Goal: Submit feedback/report problem: Provide input to the site owners about the experience or issues

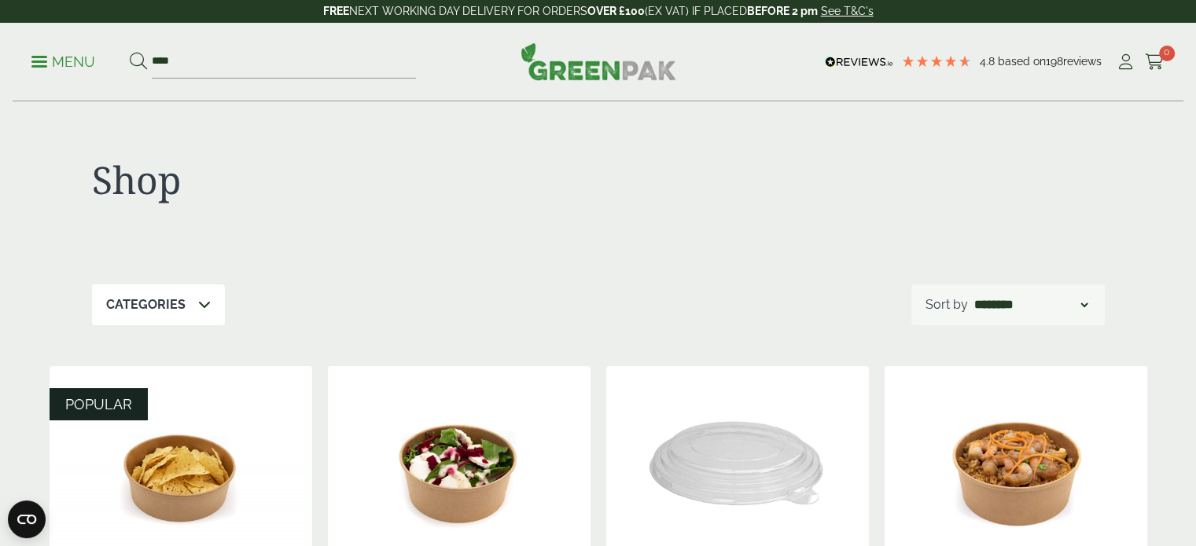
click at [799, 248] on div "Shop" at bounding box center [598, 193] width 1012 height 182
click at [208, 71] on input "****" at bounding box center [284, 62] width 264 height 33
type input "*"
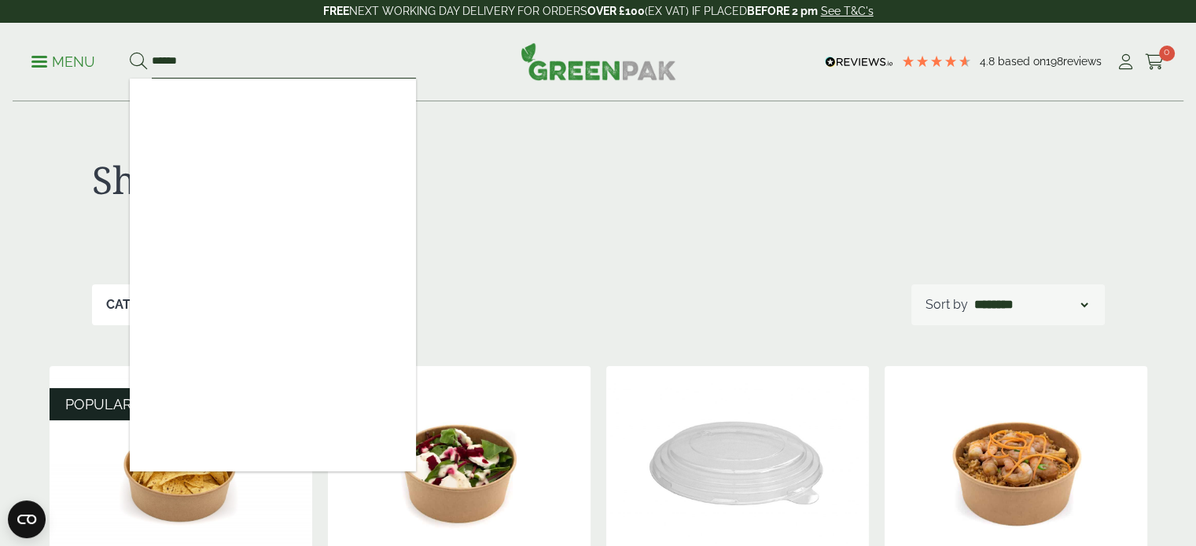
type input "******"
click at [130, 52] on button at bounding box center [138, 62] width 17 height 20
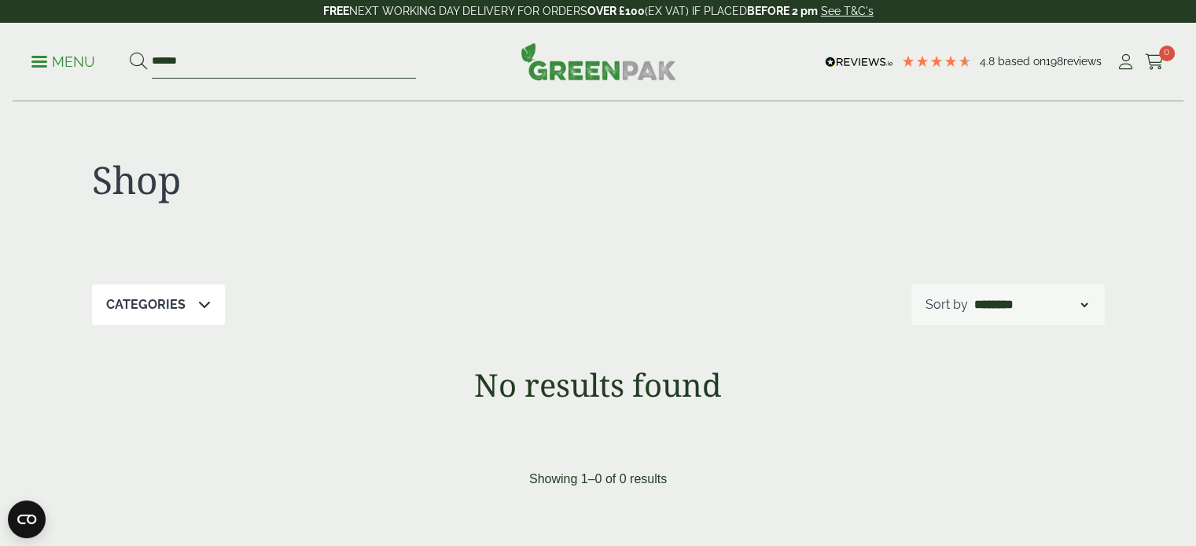
click at [230, 68] on input "******" at bounding box center [284, 62] width 264 height 33
type input "*"
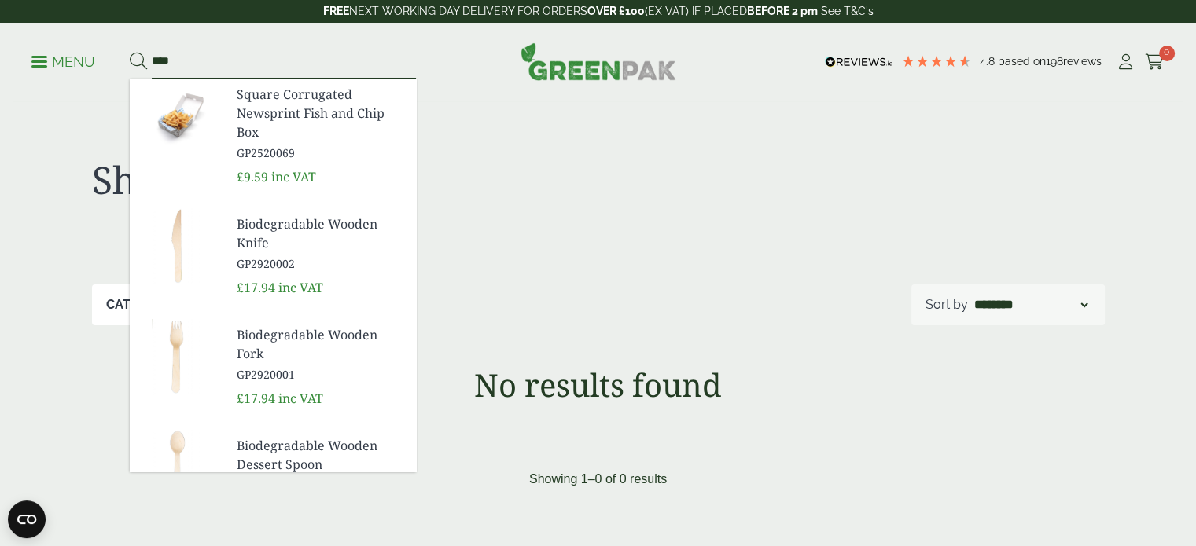
type input "****"
click at [130, 52] on button at bounding box center [138, 62] width 17 height 20
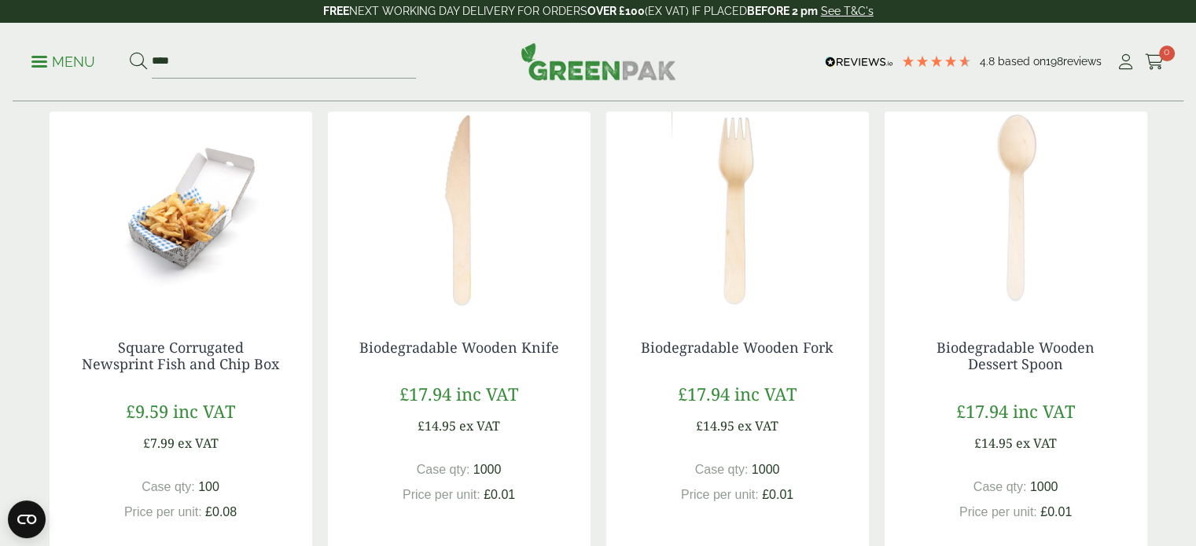
scroll to position [280, 0]
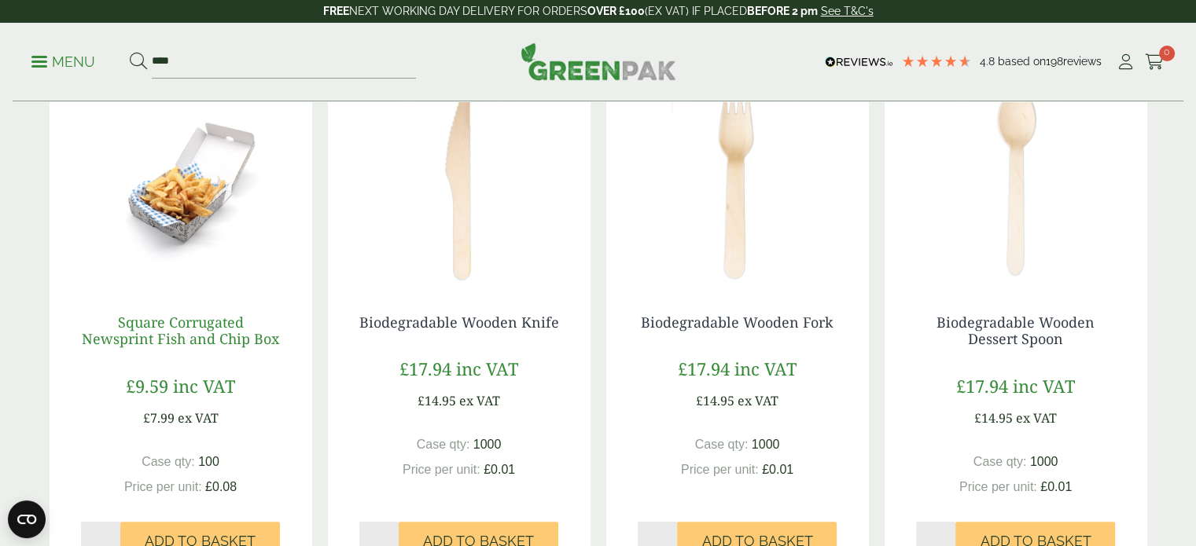
click at [219, 329] on link "Square Corrugated Newsprint Fish and Chip Box" at bounding box center [180, 331] width 197 height 36
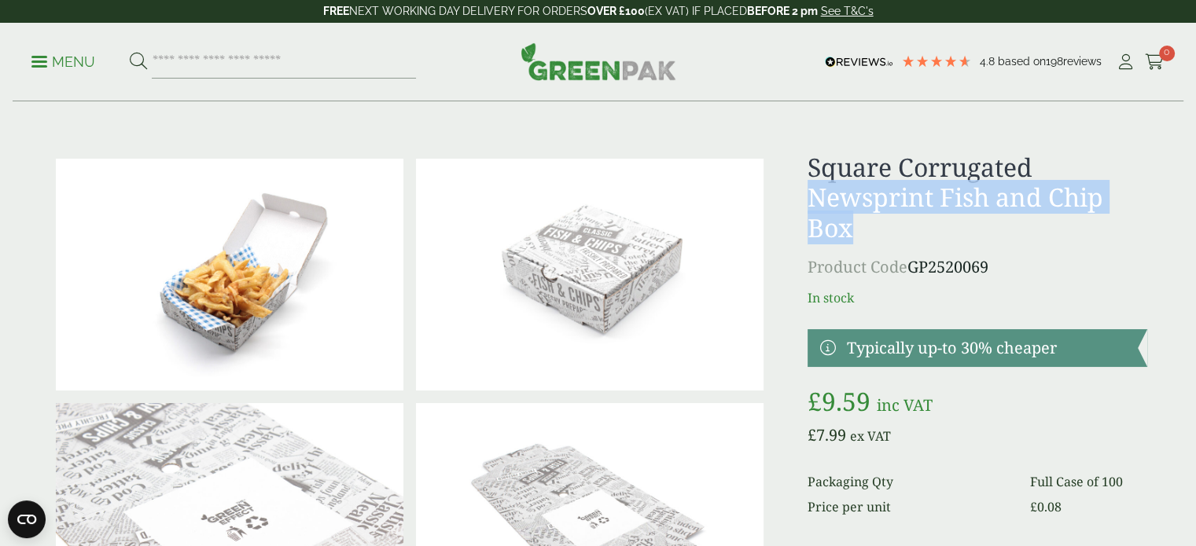
drag, startPoint x: 867, startPoint y: 237, endPoint x: 808, endPoint y: 194, distance: 73.1
click at [808, 194] on h1 "Square Corrugated Newsprint Fish and Chip Box" at bounding box center [976, 197] width 339 height 90
copy h1 "Newsprint Fish and Chip Box"
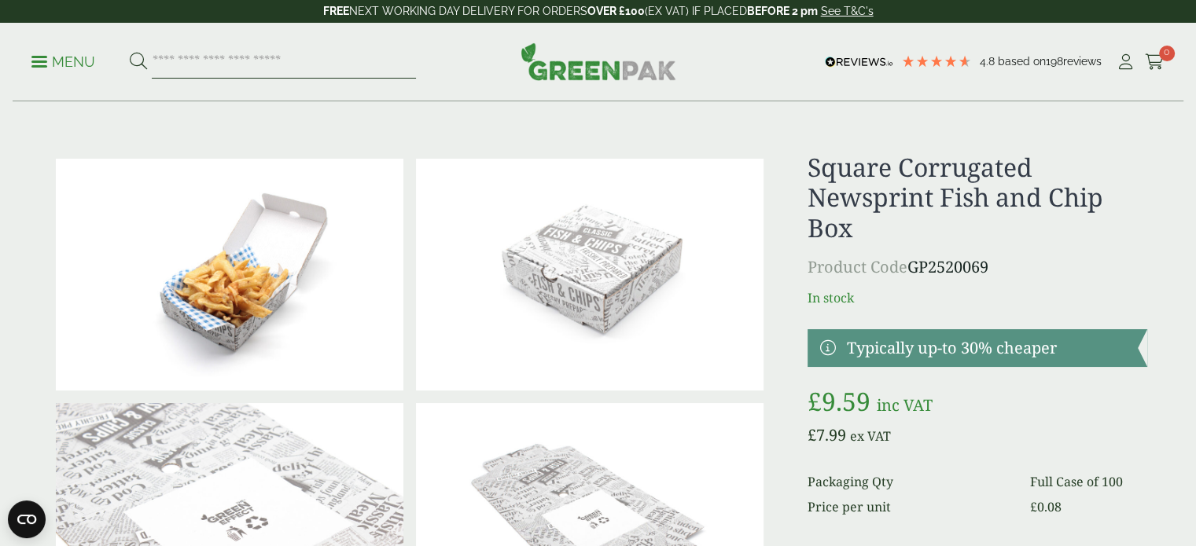
click at [283, 56] on input "search" at bounding box center [284, 62] width 264 height 33
paste input "**********"
type input "**********"
click at [130, 52] on button at bounding box center [138, 62] width 17 height 20
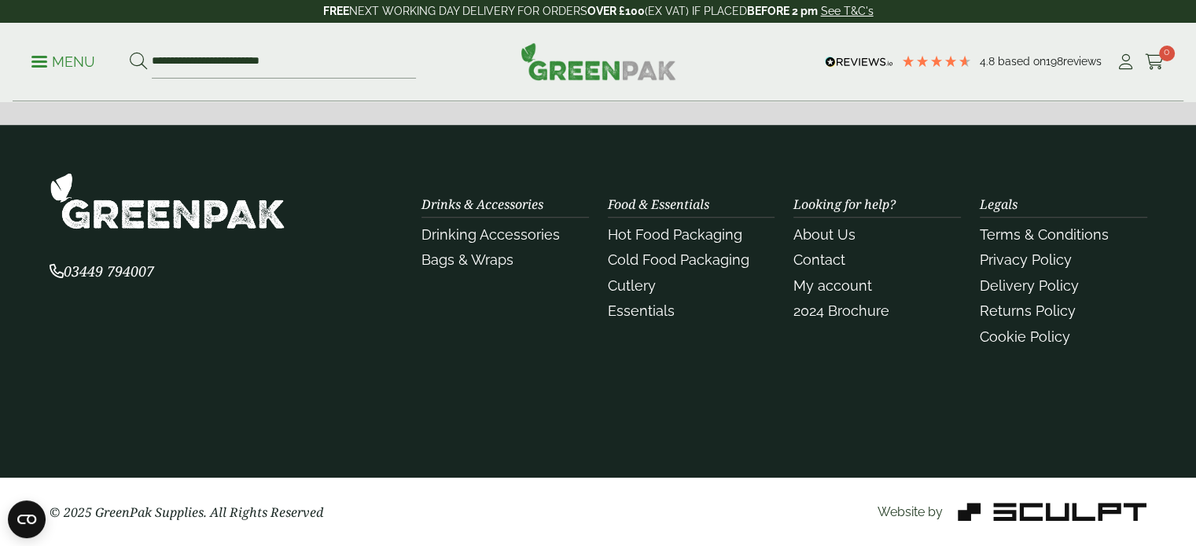
scroll to position [1041, 0]
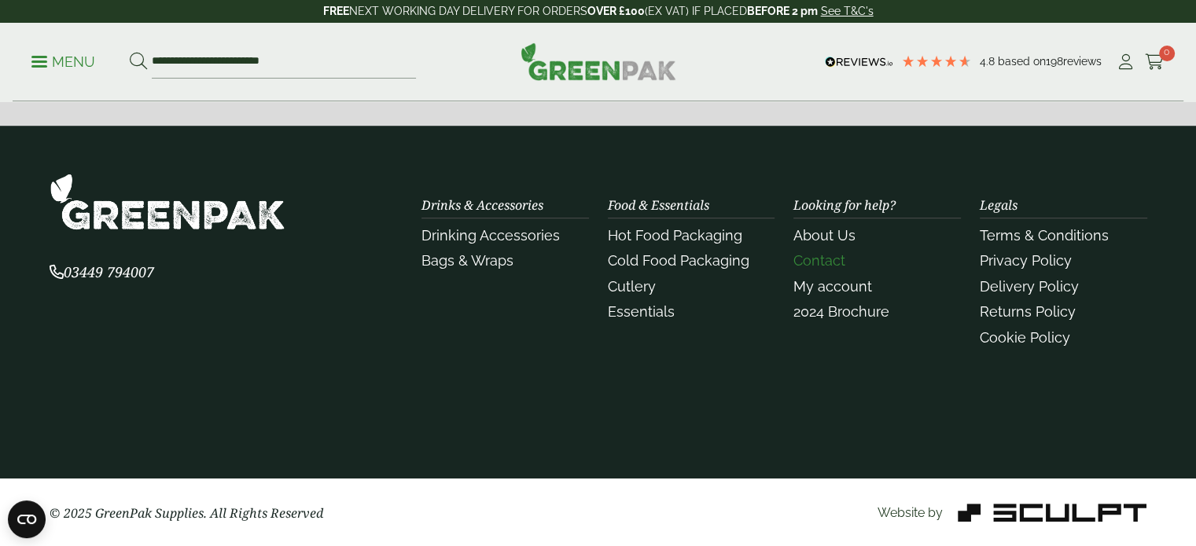
click at [815, 263] on link "Contact" at bounding box center [819, 260] width 52 height 17
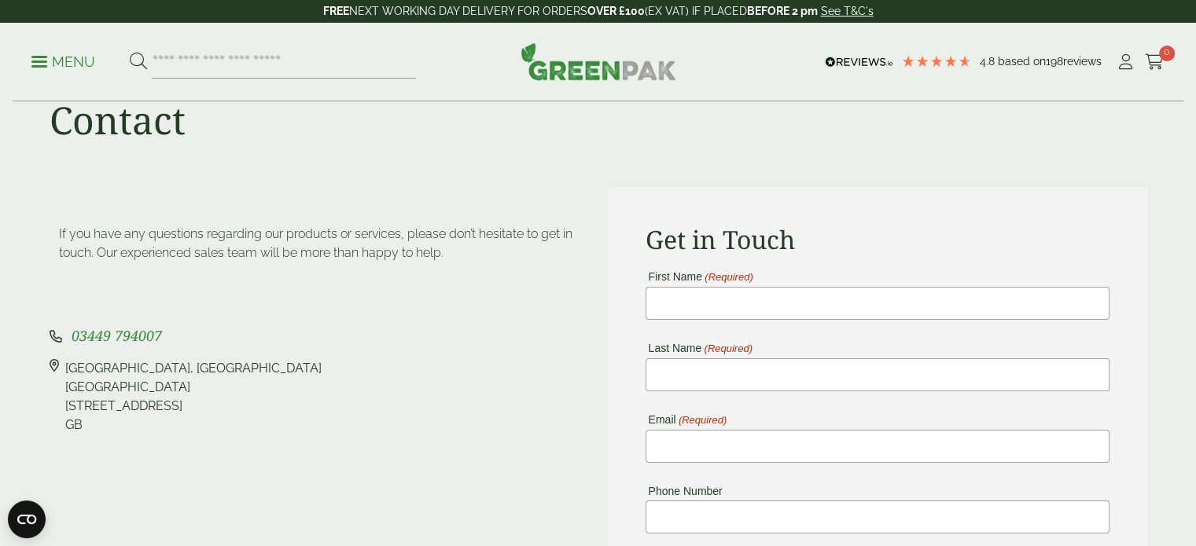
scroll to position [53, 0]
click at [692, 310] on input "First Name (Required)" at bounding box center [877, 304] width 464 height 33
click at [693, 373] on input "Last Name (Required)" at bounding box center [877, 376] width 464 height 33
click at [702, 310] on input "******" at bounding box center [877, 304] width 464 height 33
type input "*"
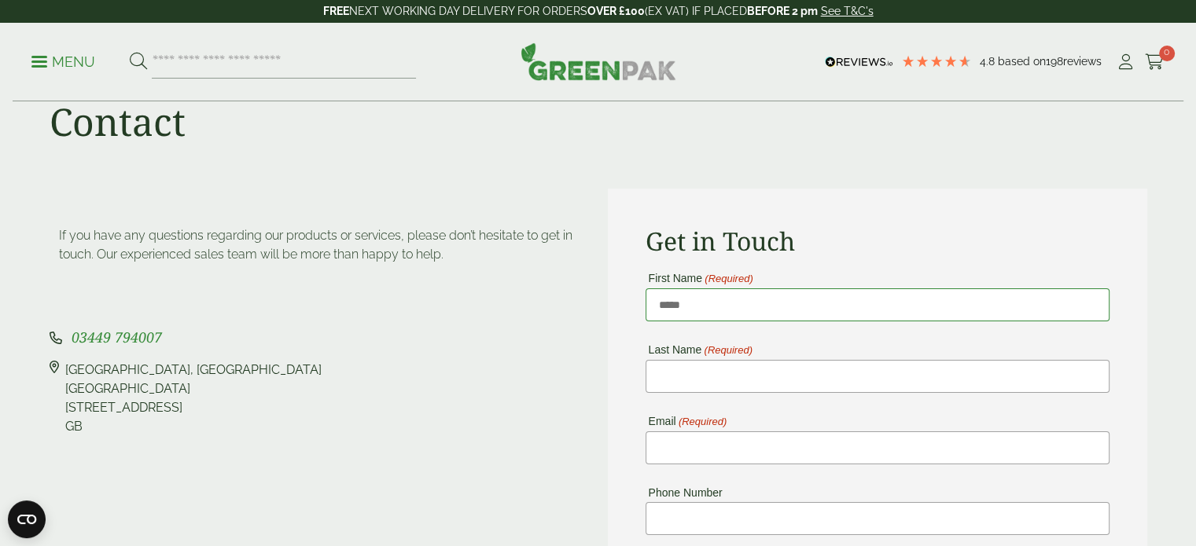
type input "*****"
click at [689, 370] on input "Last Name (Required)" at bounding box center [877, 376] width 464 height 33
type input "******"
click at [701, 452] on input "Email (Required)" at bounding box center [877, 448] width 464 height 33
click at [689, 449] on input "*********" at bounding box center [877, 448] width 464 height 33
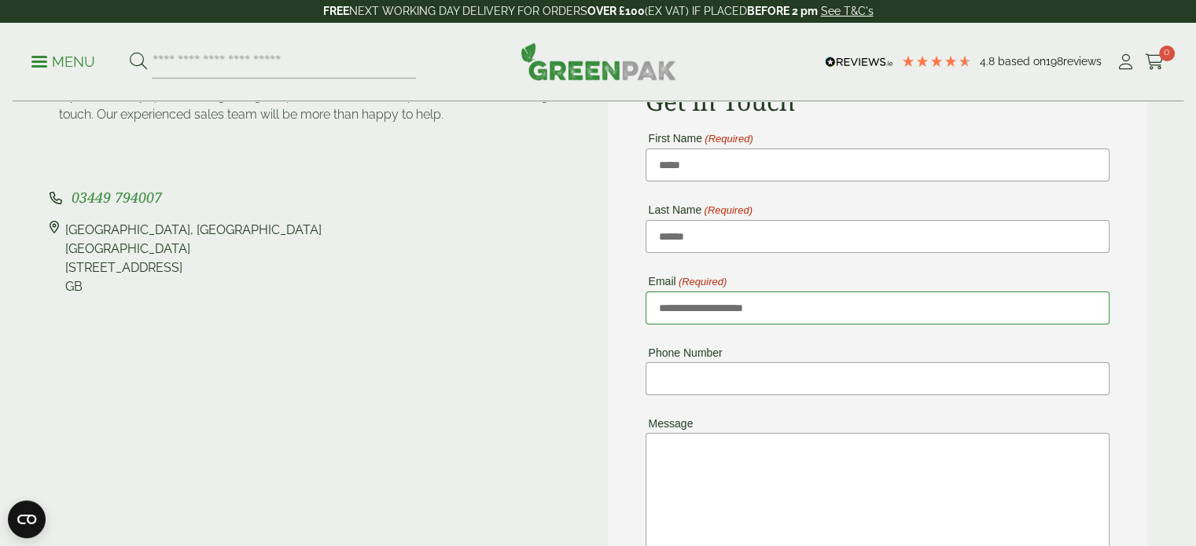
scroll to position [194, 0]
type input "**********"
click at [701, 370] on input "Phone Number" at bounding box center [877, 378] width 464 height 33
type input "**********"
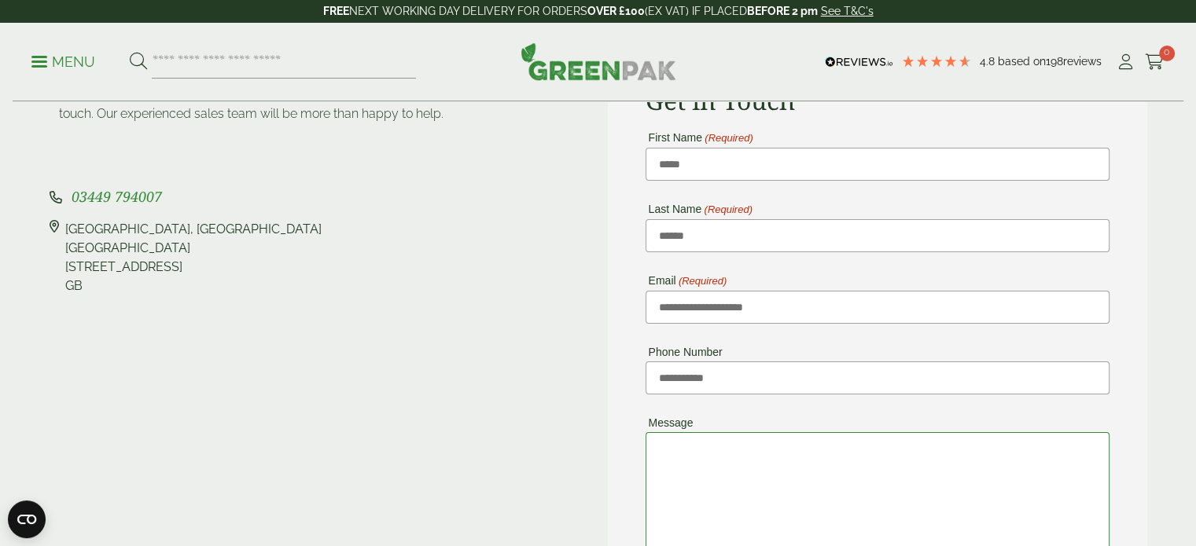
click at [711, 493] on textarea "Message" at bounding box center [877, 545] width 464 height 226
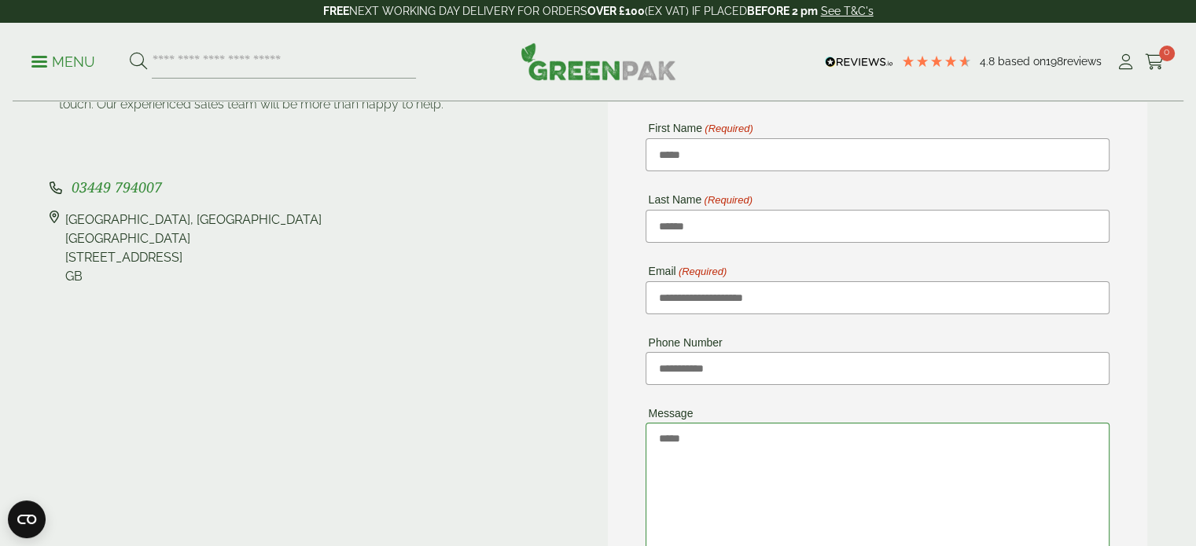
paste textarea "**********"
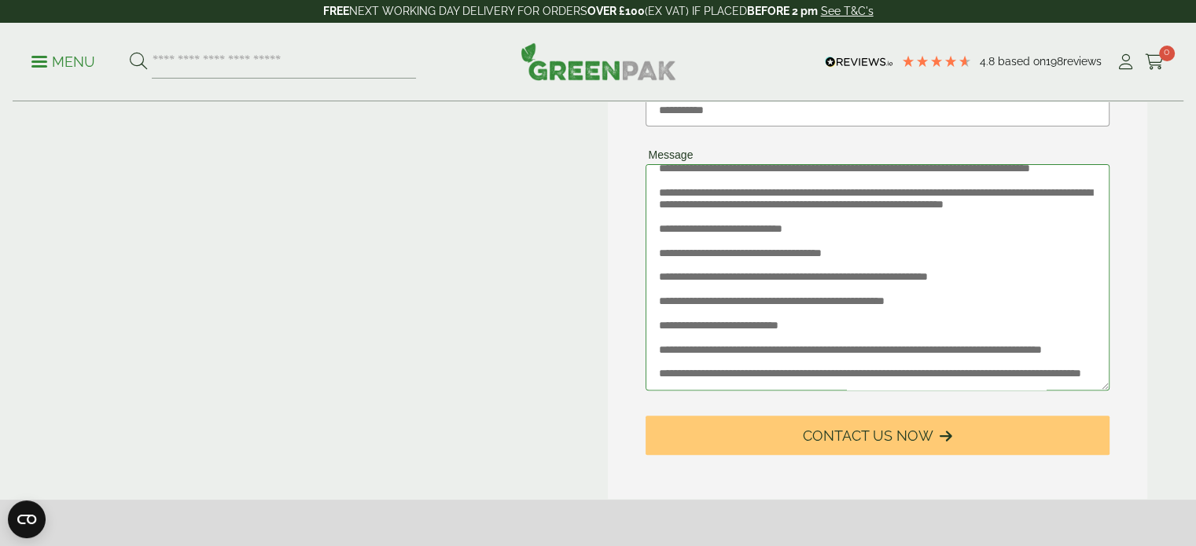
scroll to position [462, 0]
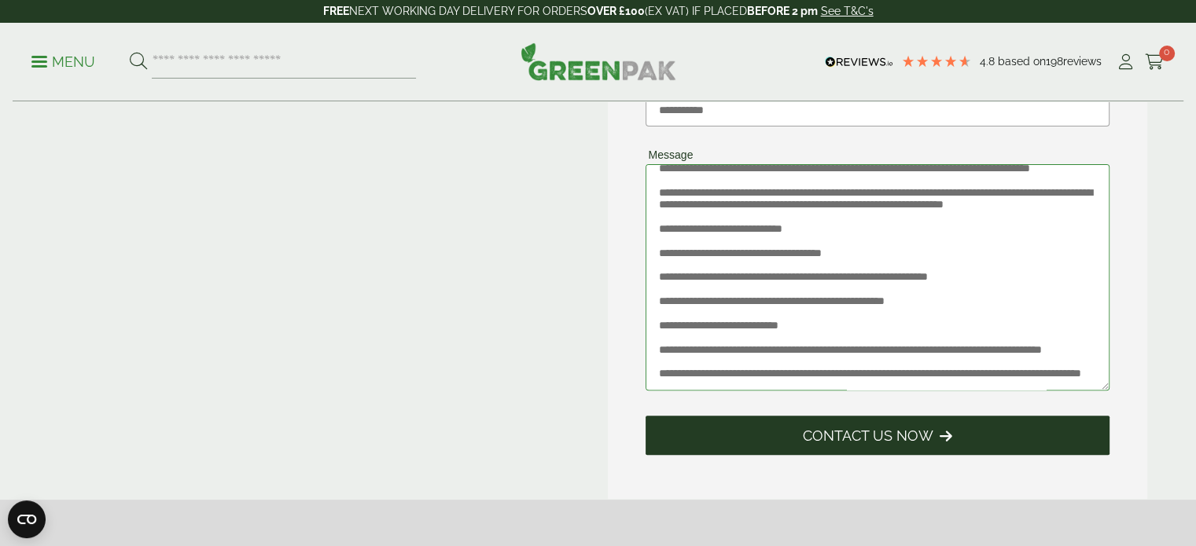
type textarea "**********"
click at [852, 443] on span "Contact Us Now" at bounding box center [868, 436] width 130 height 17
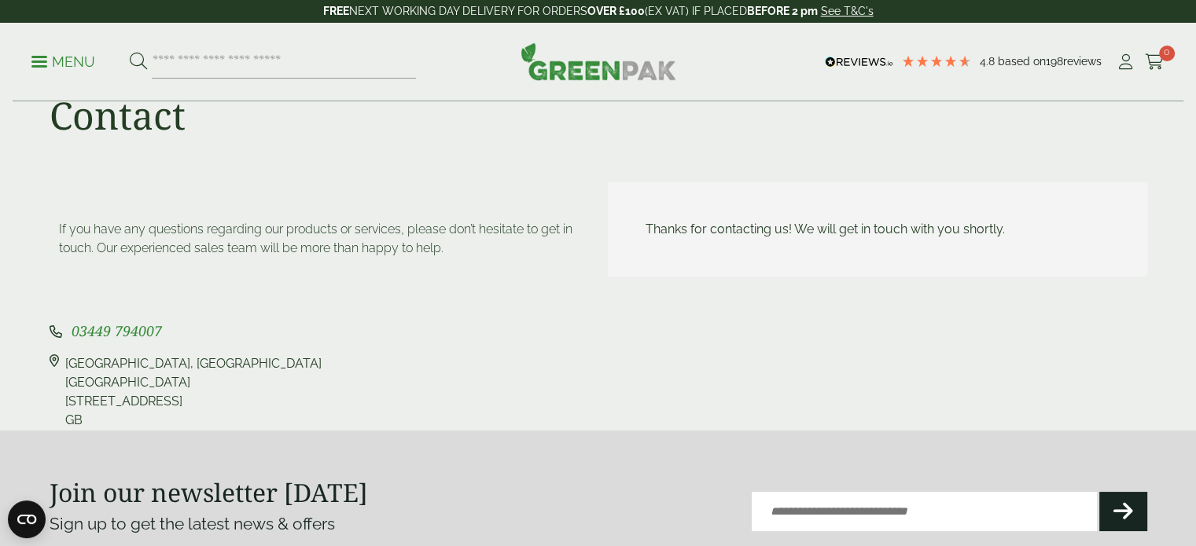
scroll to position [0, 0]
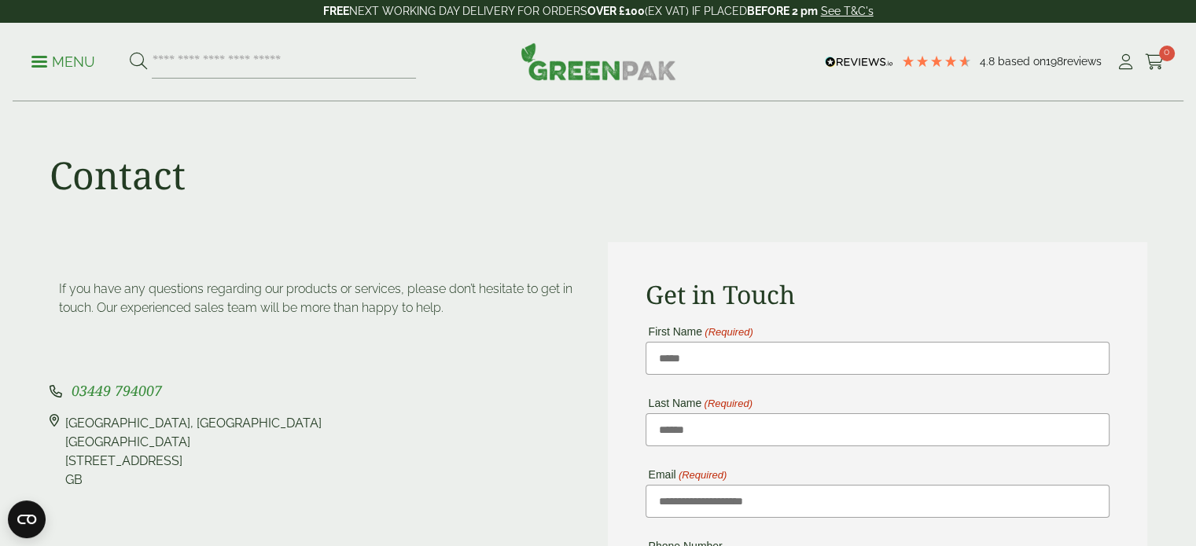
click at [576, 74] on img at bounding box center [598, 61] width 156 height 38
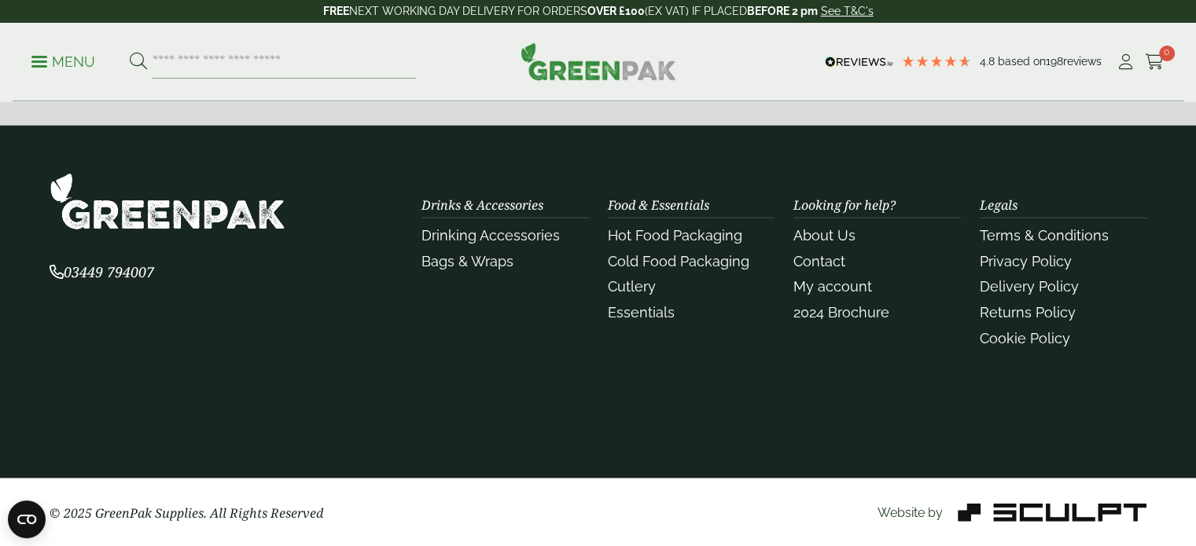
scroll to position [3719, 0]
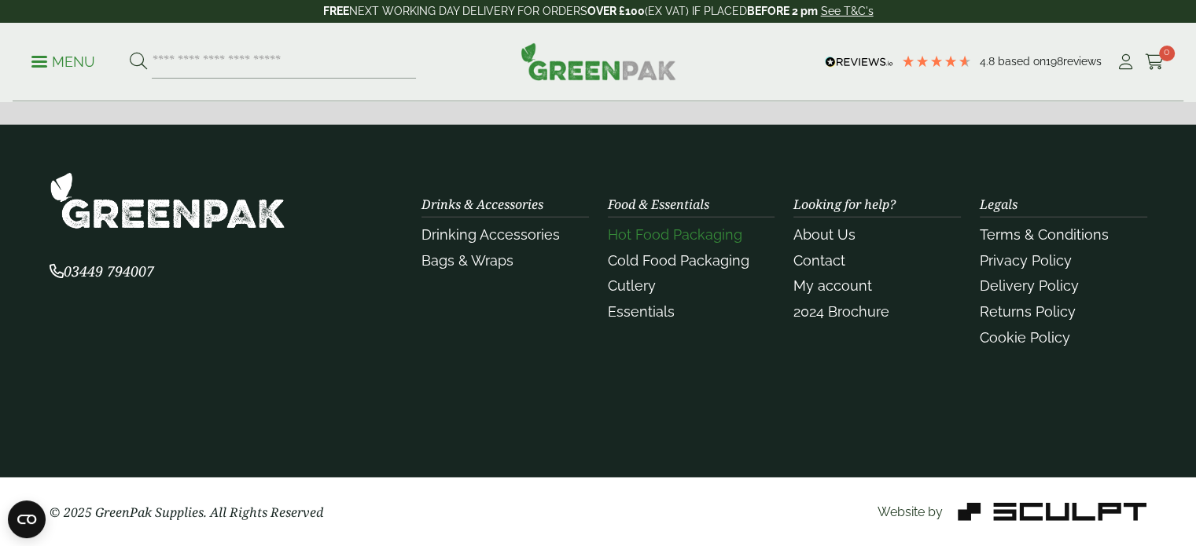
click at [681, 235] on link "Hot Food Packaging" at bounding box center [675, 234] width 134 height 17
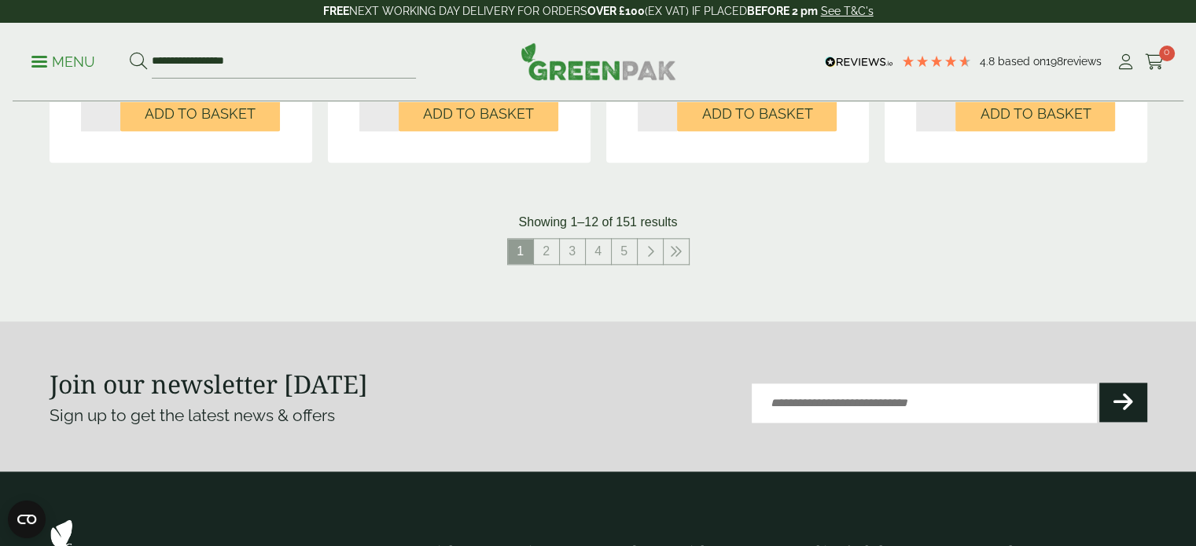
scroll to position [1867, 0]
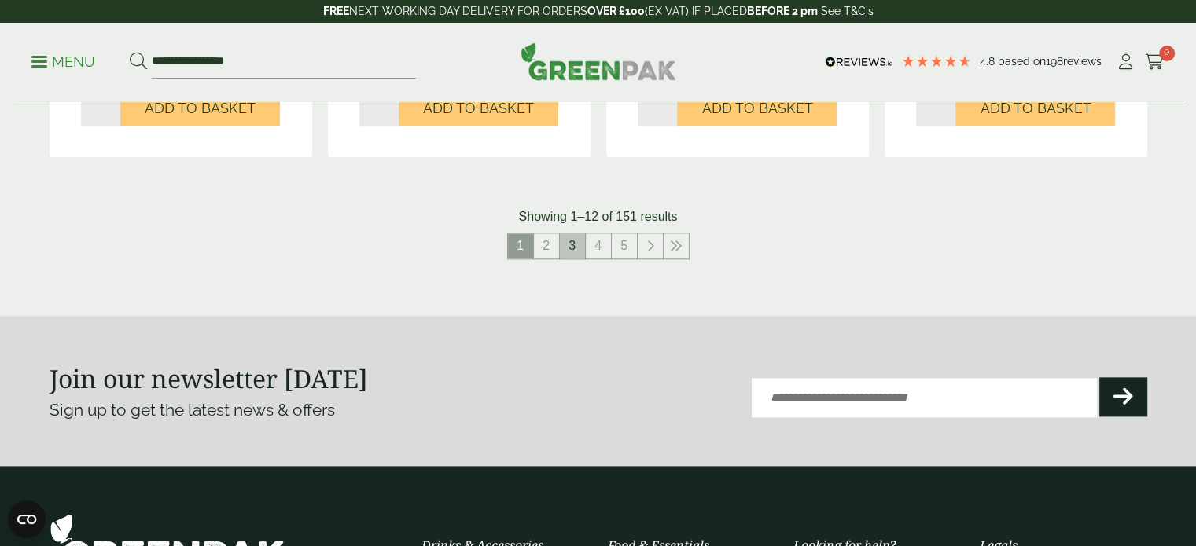
click at [563, 246] on link "3" at bounding box center [572, 245] width 25 height 25
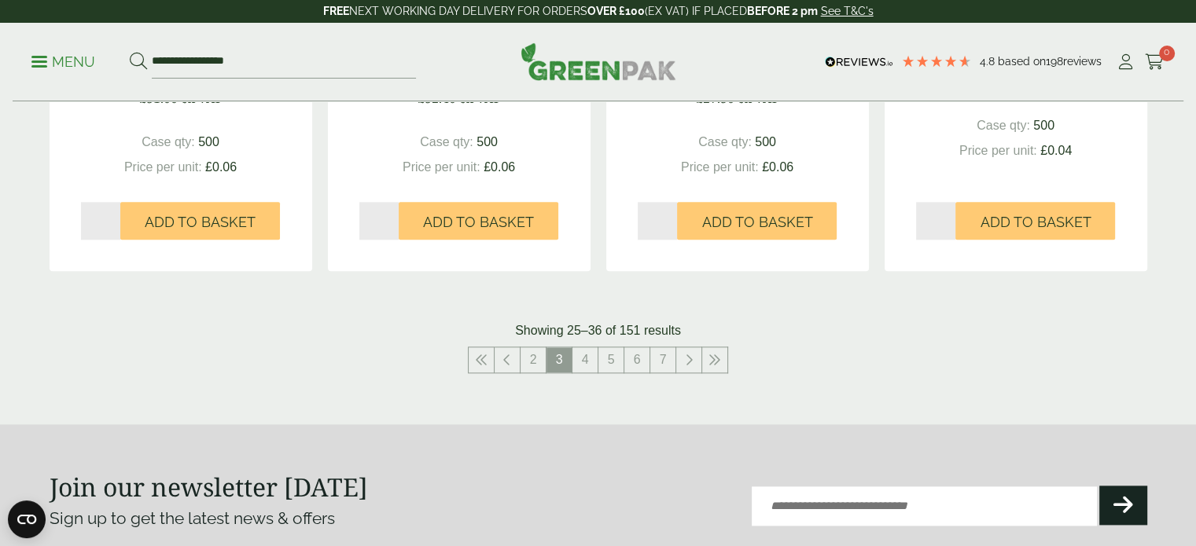
scroll to position [1757, 0]
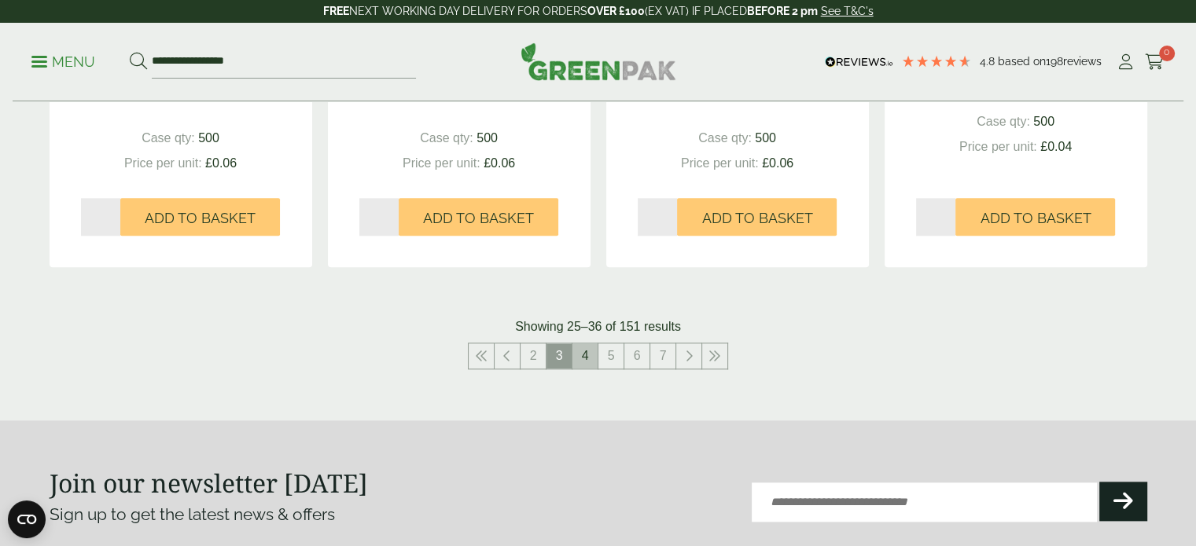
click at [575, 364] on link "4" at bounding box center [584, 356] width 25 height 25
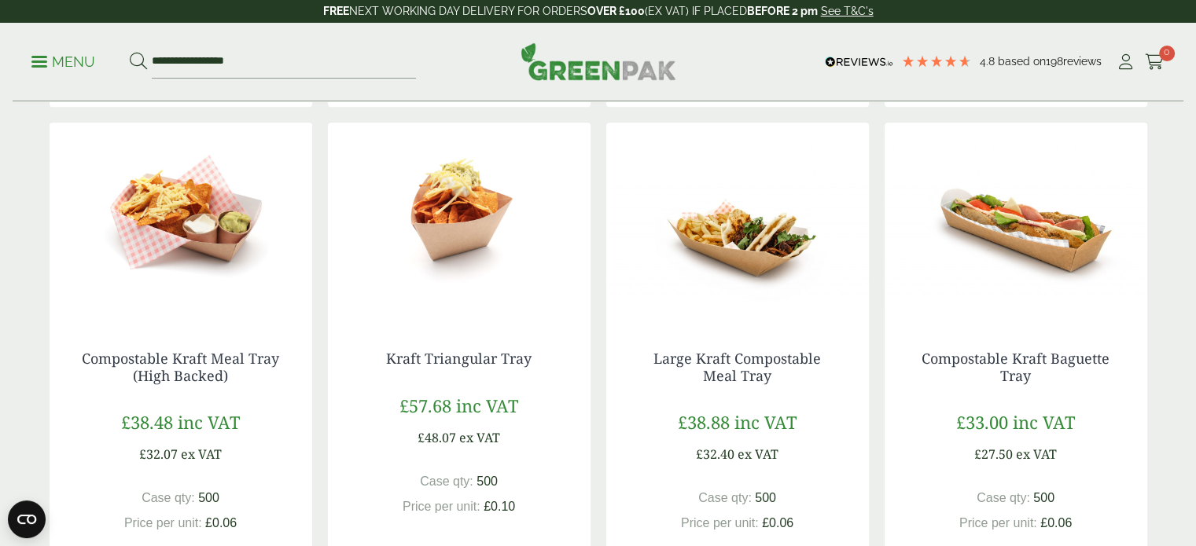
scroll to position [875, 0]
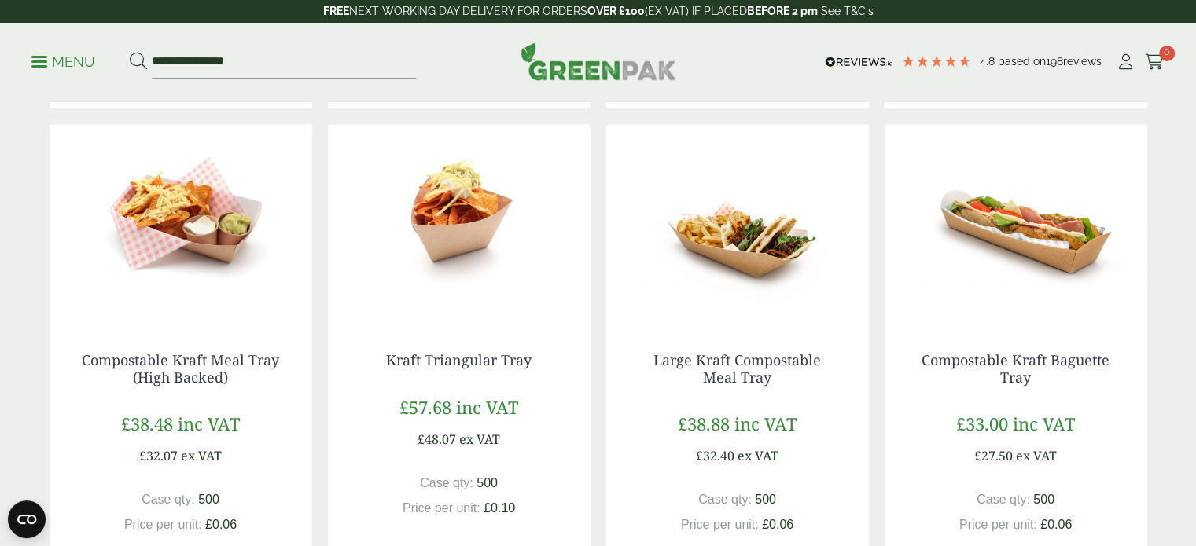
click at [575, 364] on div "Kraft Triangular Tray £57.68 inc VAT £48.07 ex VAT Case qty: 500 Price per unit…" at bounding box center [459, 467] width 263 height 292
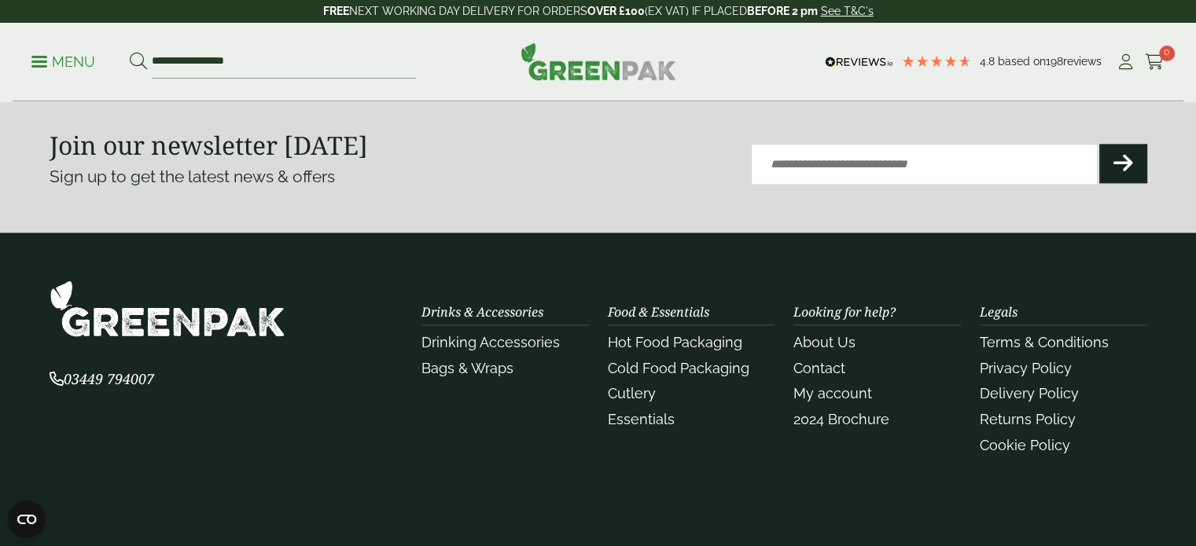
scroll to position [1942, 0]
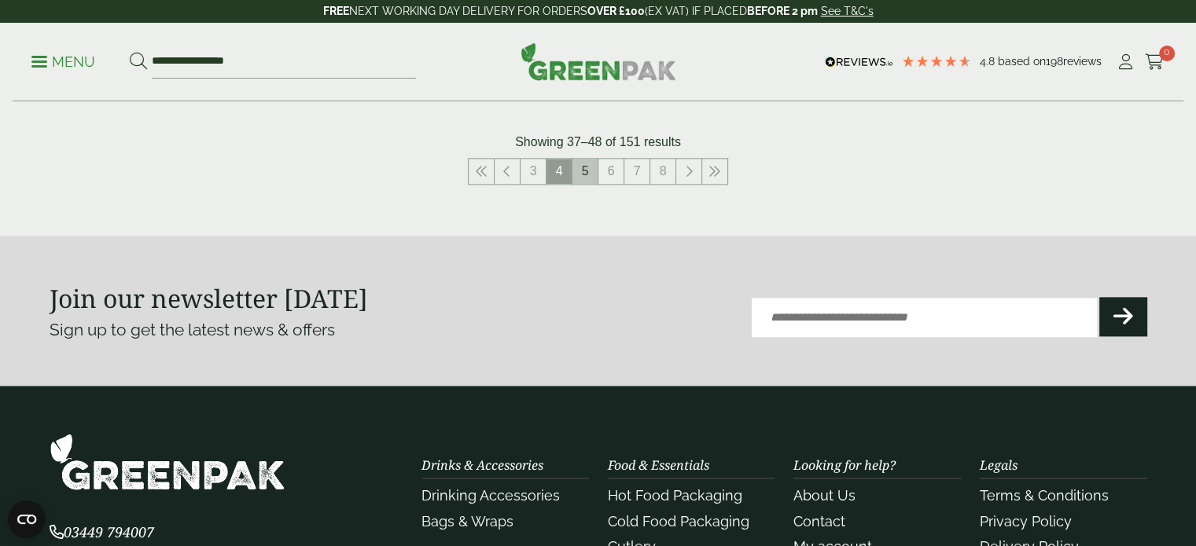
click at [582, 171] on link "5" at bounding box center [584, 171] width 25 height 25
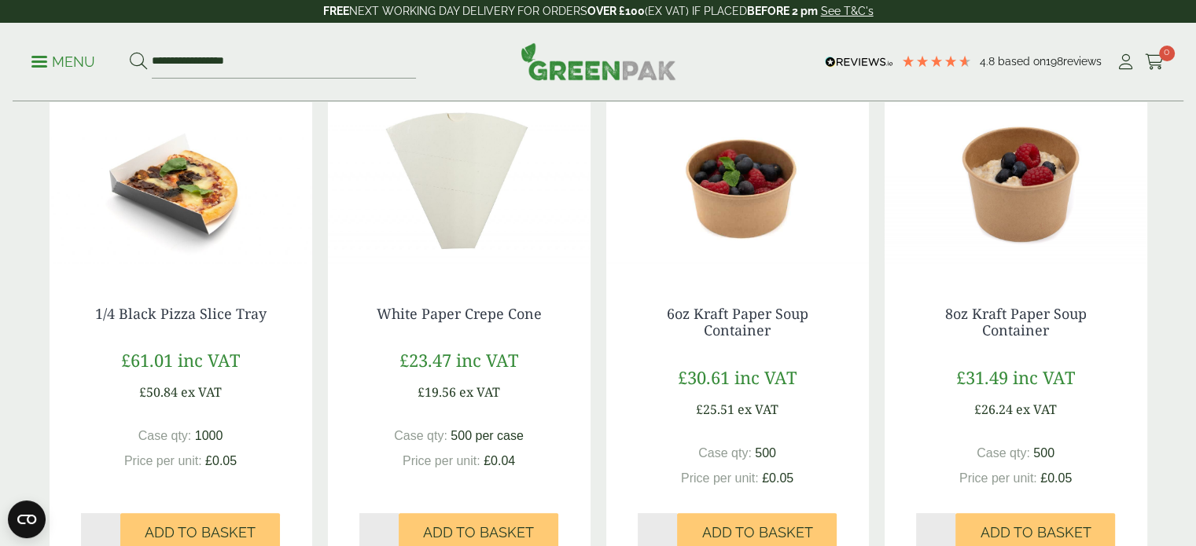
scroll to position [392, 0]
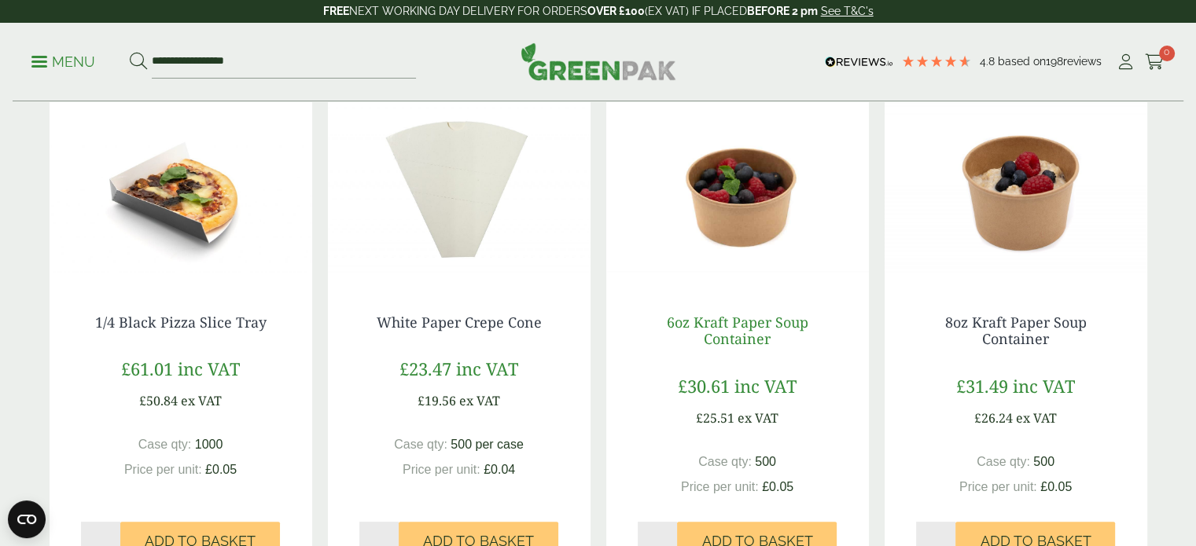
drag, startPoint x: 783, startPoint y: 348, endPoint x: 673, endPoint y: 316, distance: 114.7
click at [673, 316] on div "6oz Kraft Paper Soup Container £30.61 inc VAT £25.51 ex VAT Case qty: 500 Price…" at bounding box center [737, 437] width 263 height 308
click at [673, 316] on link "6oz Kraft Paper Soup Container" at bounding box center [737, 331] width 141 height 36
click at [768, 348] on link "6oz Kraft Paper Soup Container" at bounding box center [737, 331] width 141 height 36
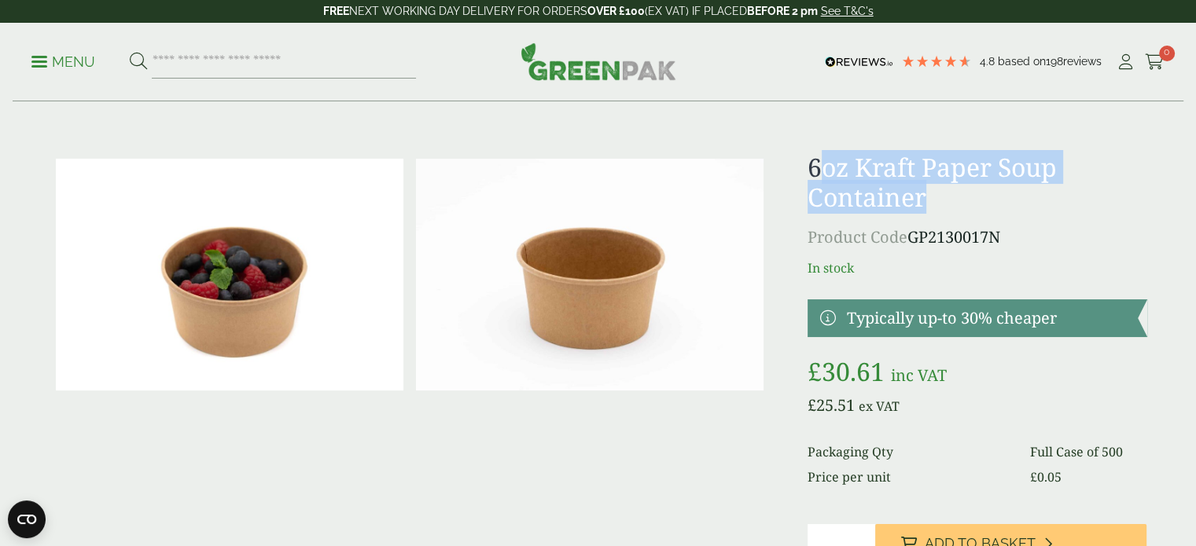
drag, startPoint x: 930, startPoint y: 198, endPoint x: 821, endPoint y: 156, distance: 116.9
click at [821, 156] on h1 "6oz Kraft Paper Soup Container" at bounding box center [976, 182] width 339 height 61
drag, startPoint x: 927, startPoint y: 196, endPoint x: 803, endPoint y: 163, distance: 127.5
click at [803, 163] on div "£" at bounding box center [598, 400] width 1116 height 497
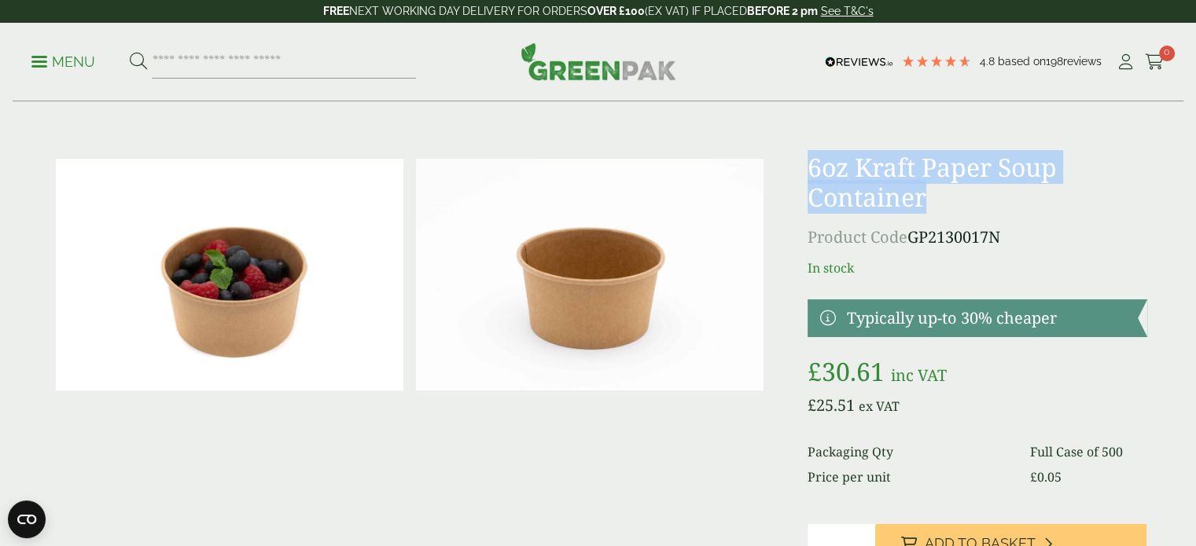
copy h1 "6oz Kraft Paper Soup Container"
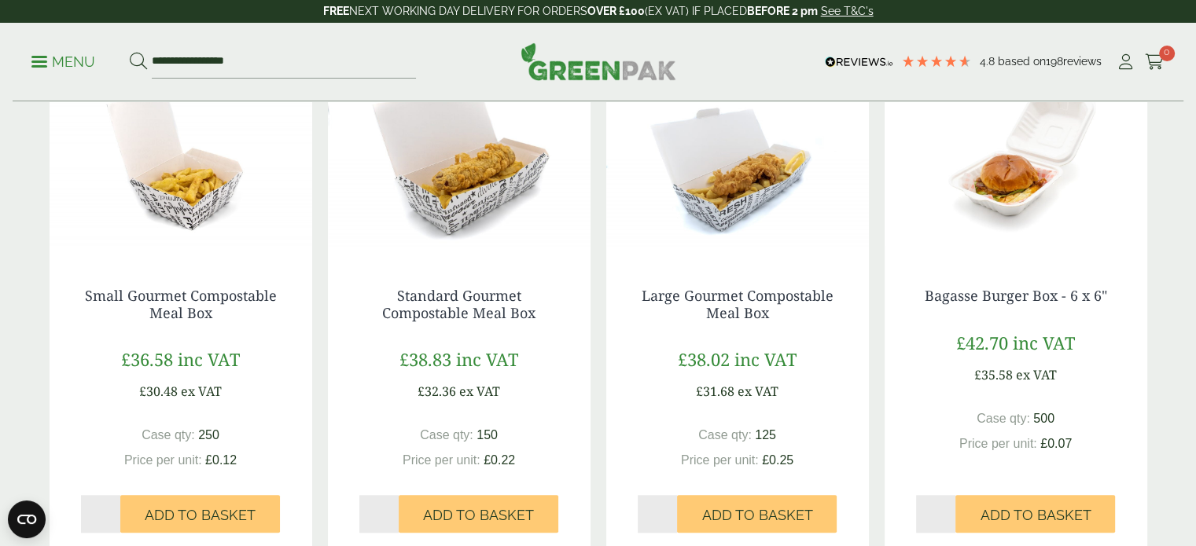
scroll to position [1460, 0]
click at [494, 304] on link "Standard Gourmet Compostable Meal Box" at bounding box center [458, 303] width 153 height 36
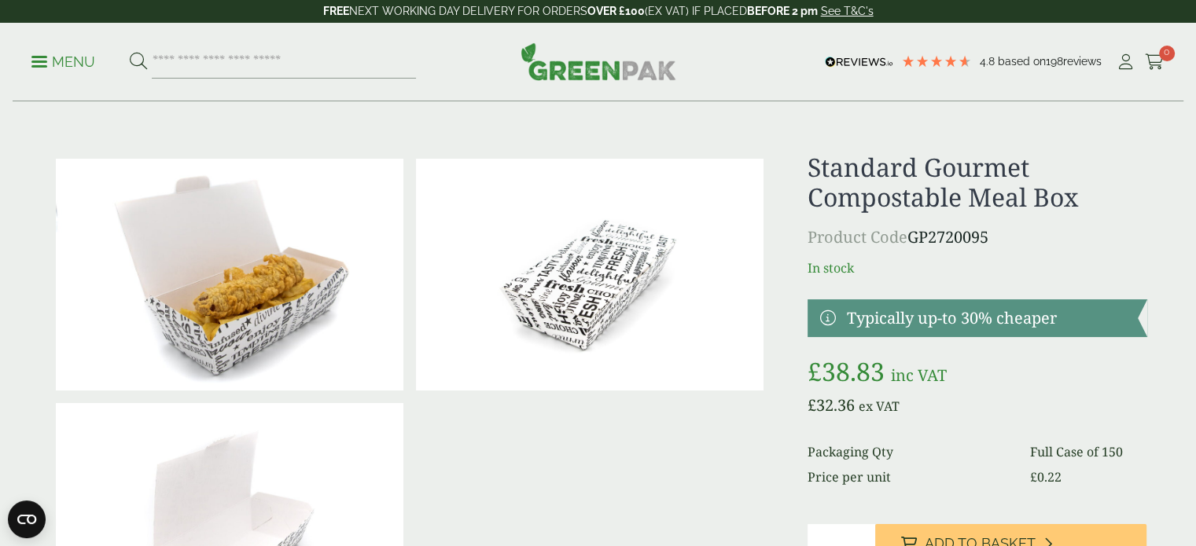
drag, startPoint x: 1083, startPoint y: 215, endPoint x: 973, endPoint y: 185, distance: 114.0
click at [973, 185] on div "Standard Gourmet Compostable Meal Box Product Code GP2720095 In stock Typically…" at bounding box center [976, 400] width 339 height 497
click at [1075, 243] on p "Product Code GP2720095" at bounding box center [976, 238] width 339 height 24
click at [1085, 226] on p "Product Code GP2720095" at bounding box center [976, 238] width 339 height 24
click at [1092, 255] on div "Standard Gourmet Compostable Meal Box Product Code GP2720095 In stock Typically…" at bounding box center [976, 400] width 339 height 497
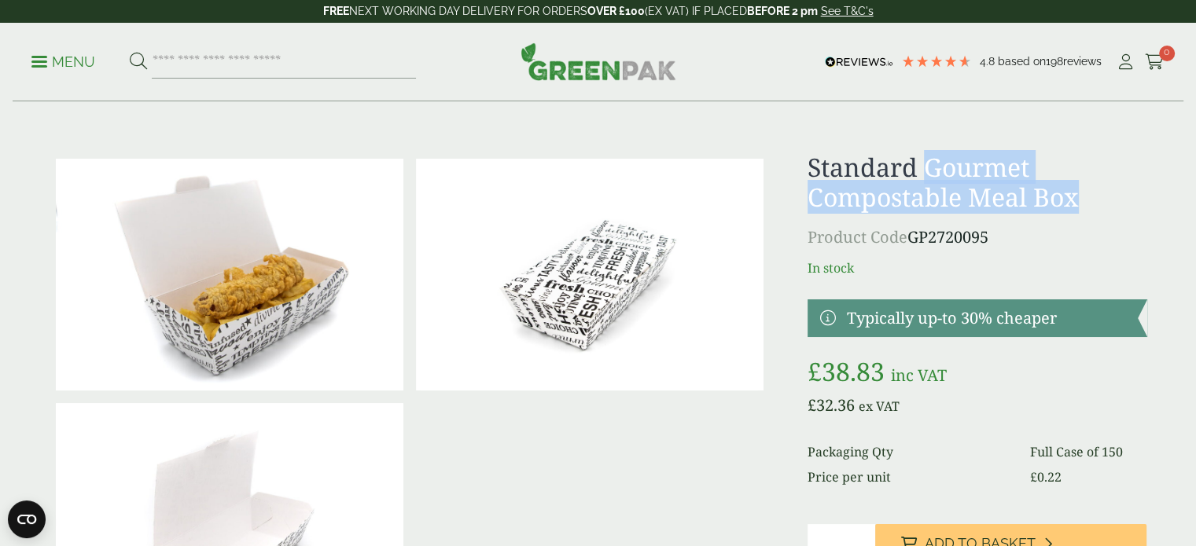
drag, startPoint x: 1100, startPoint y: 204, endPoint x: 932, endPoint y: 166, distance: 172.4
click at [932, 166] on h1 "Standard Gourmet Compostable Meal Box" at bounding box center [976, 182] width 339 height 61
copy h1 "Gourmet Compostable Meal Box"
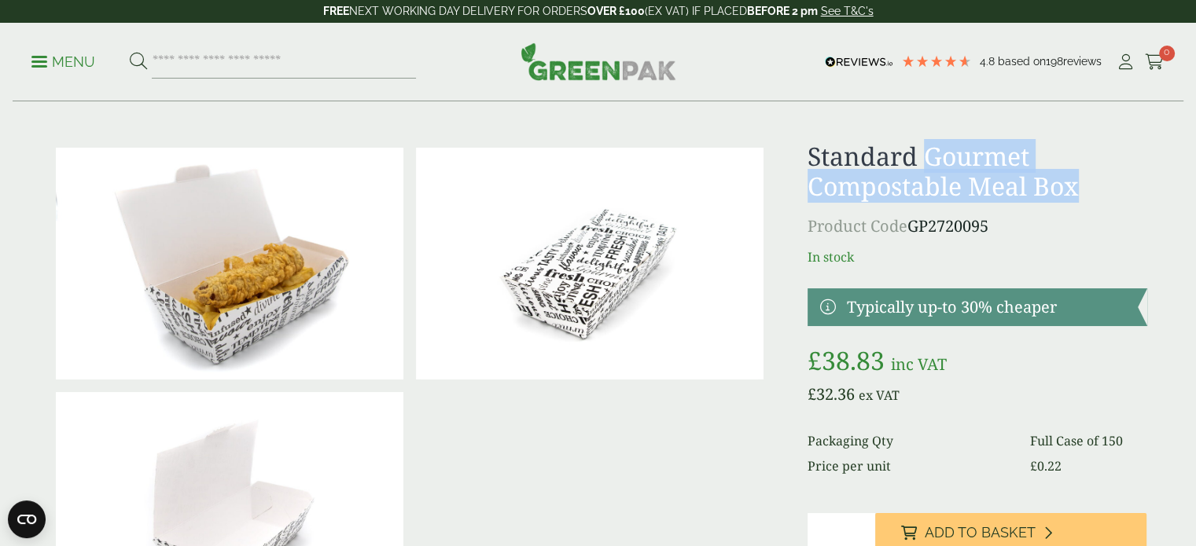
scroll to position [12, 0]
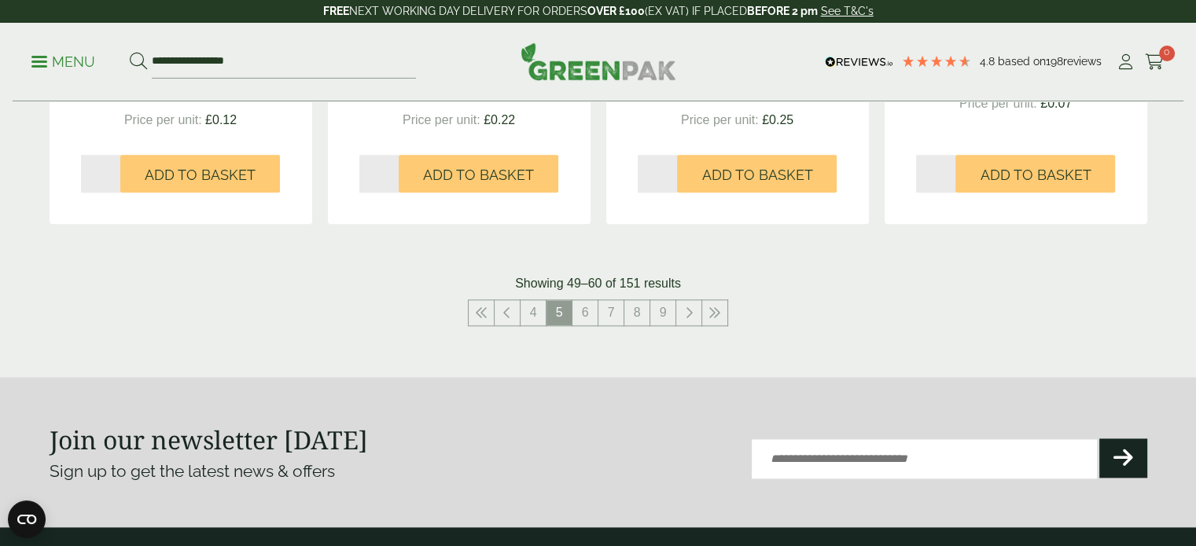
scroll to position [1791, 0]
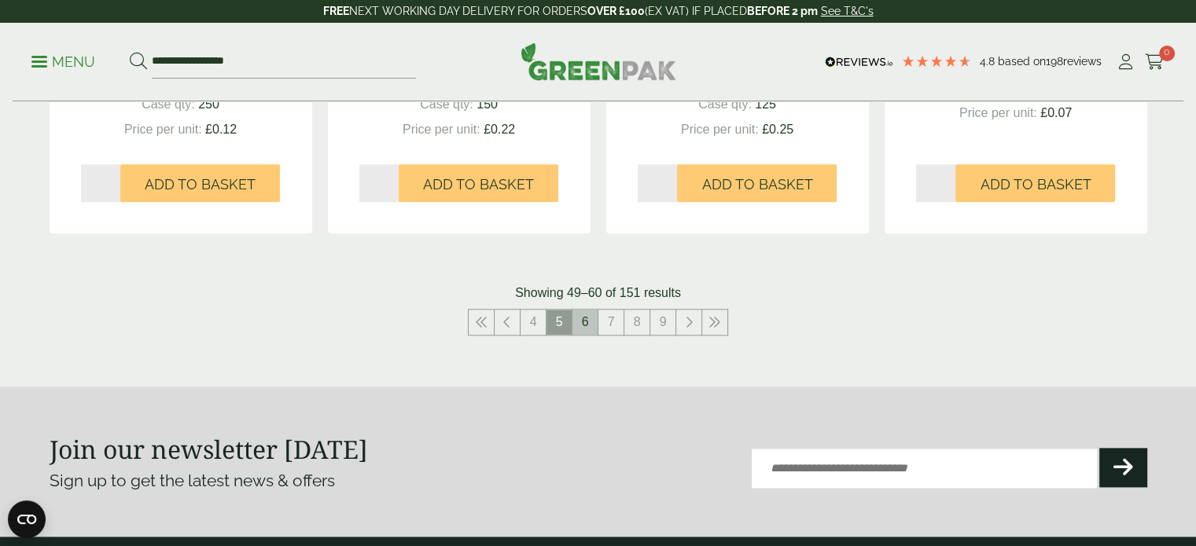
click at [589, 324] on link "6" at bounding box center [584, 322] width 25 height 25
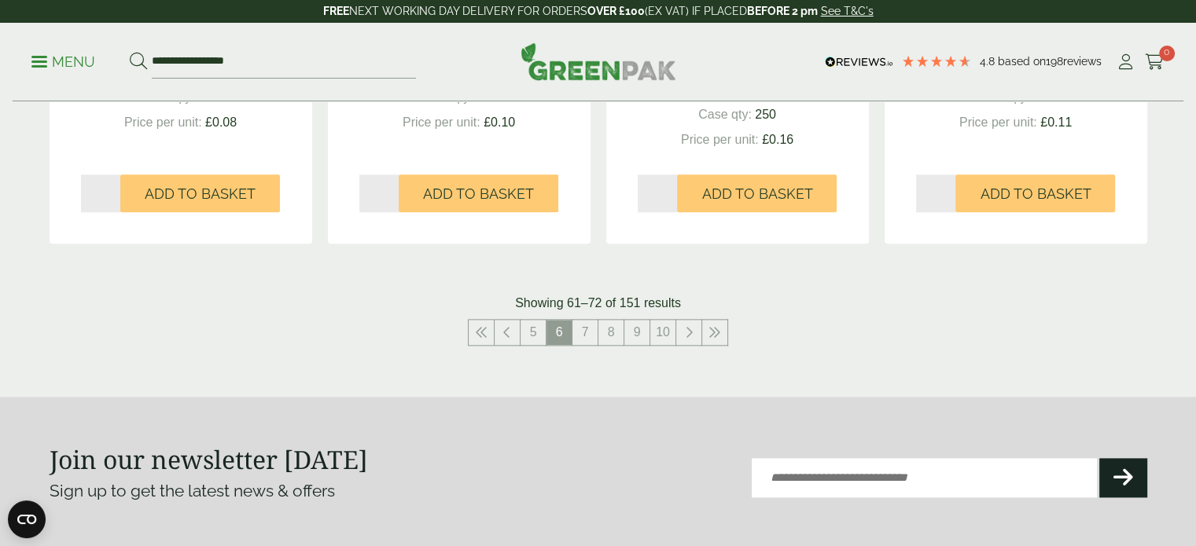
scroll to position [1797, 0]
click at [590, 339] on link "7" at bounding box center [584, 333] width 25 height 25
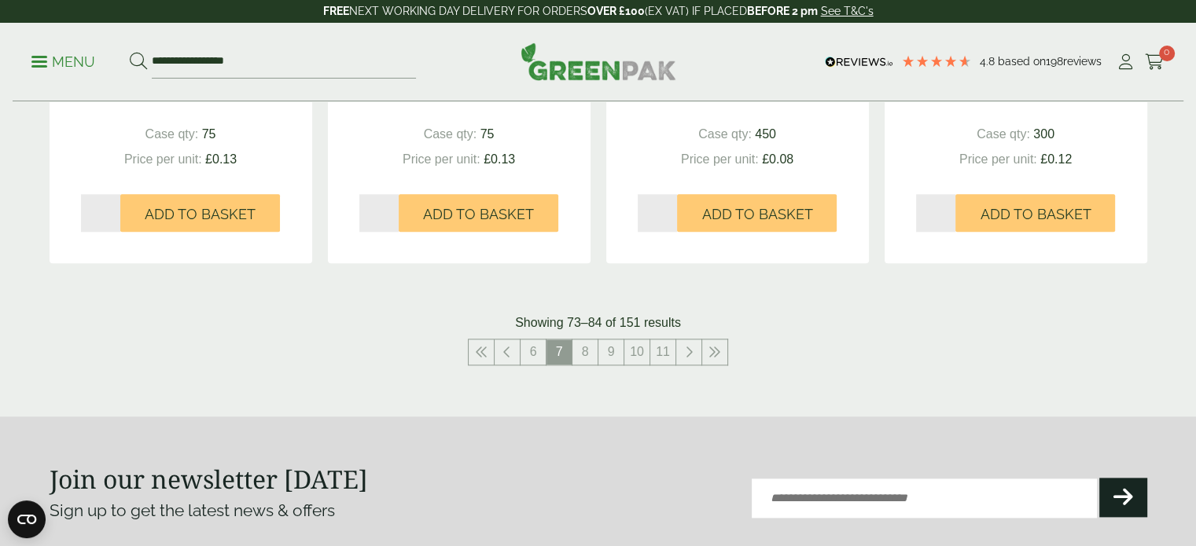
scroll to position [1769, 0]
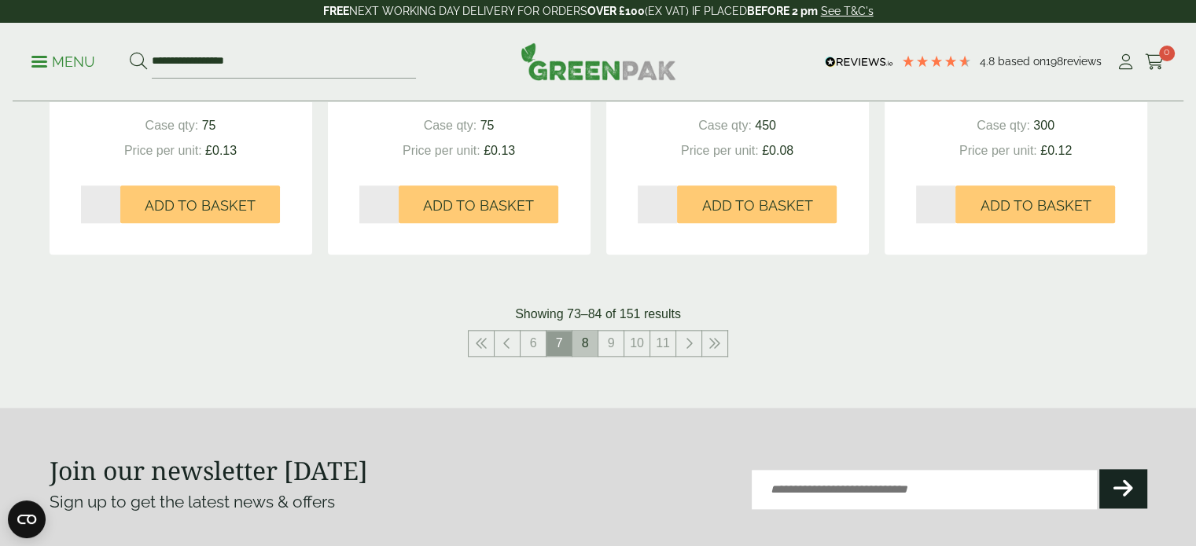
click at [587, 344] on link "8" at bounding box center [584, 343] width 25 height 25
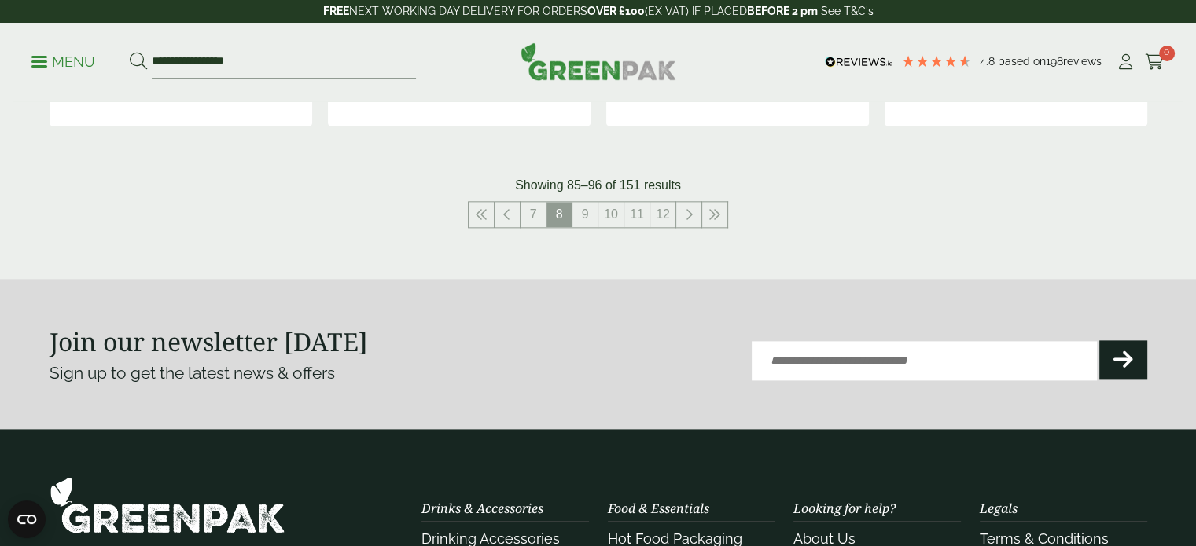
scroll to position [1963, 0]
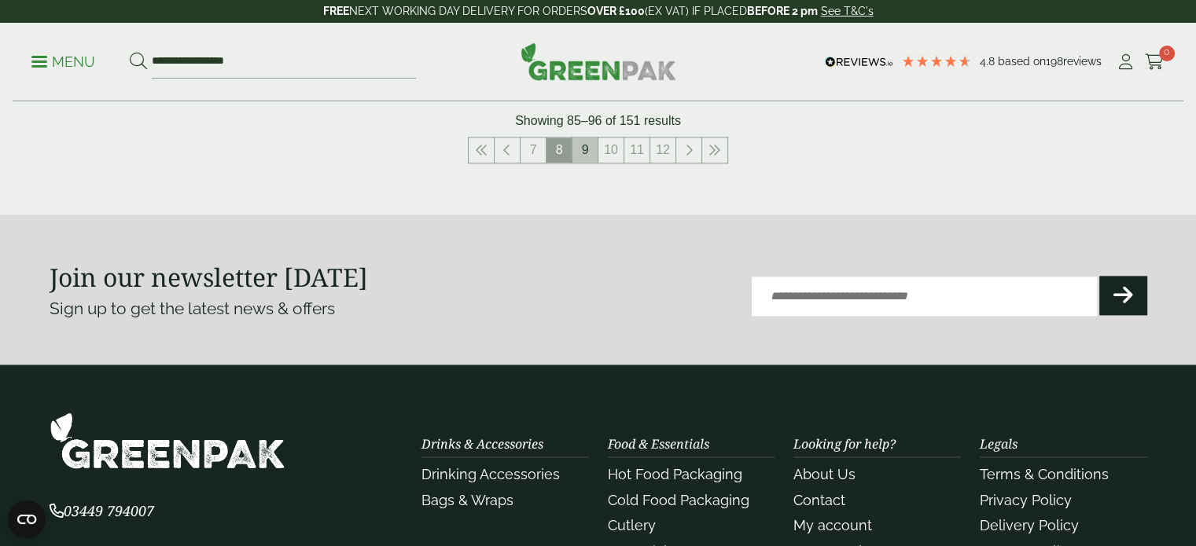
click at [586, 148] on link "9" at bounding box center [584, 150] width 25 height 25
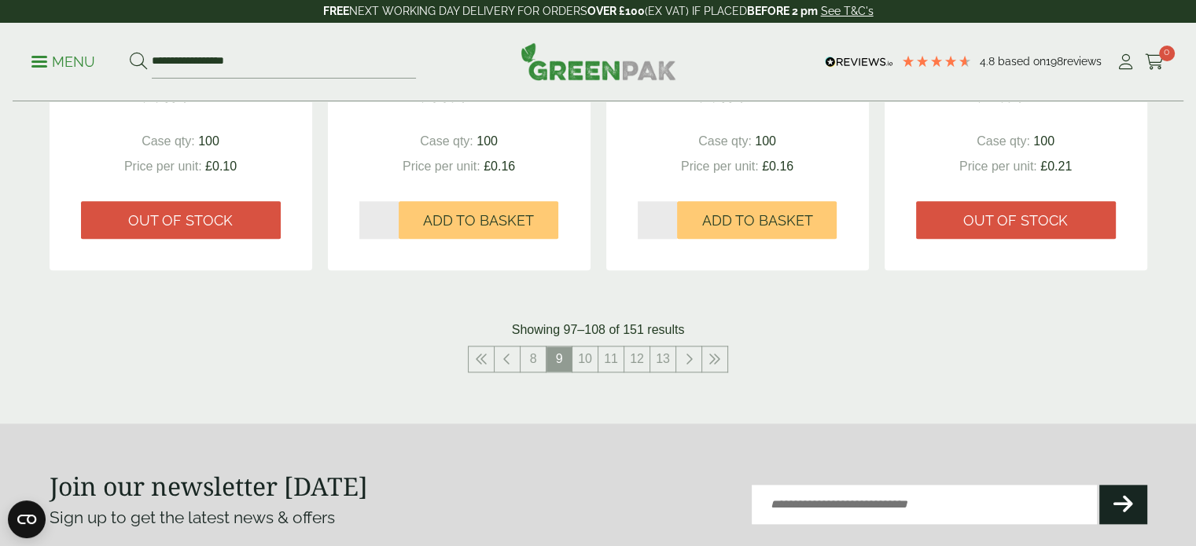
scroll to position [1826, 0]
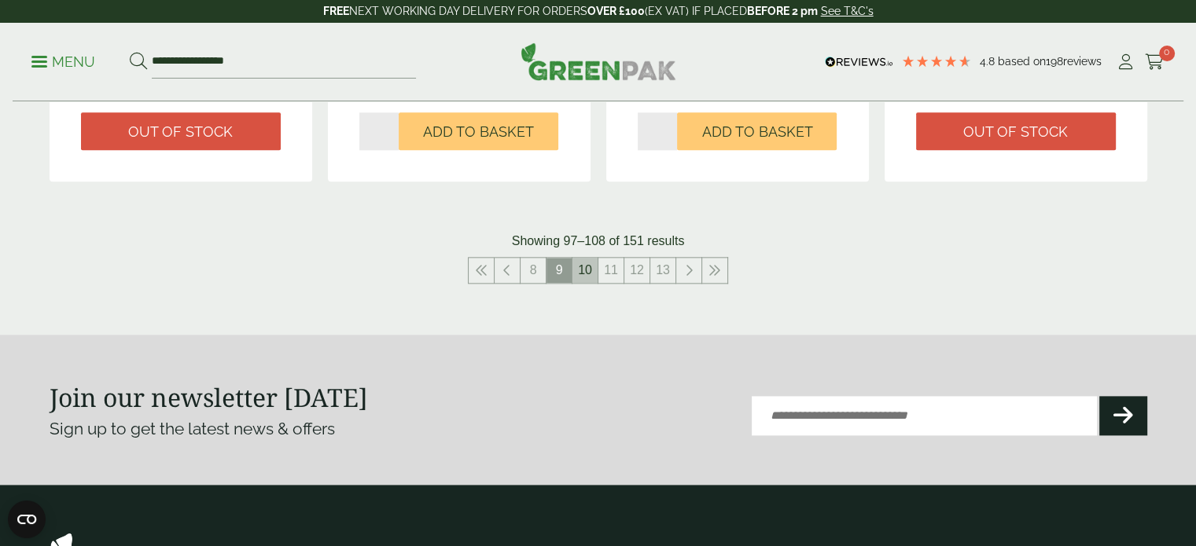
click at [579, 273] on link "10" at bounding box center [584, 270] width 25 height 25
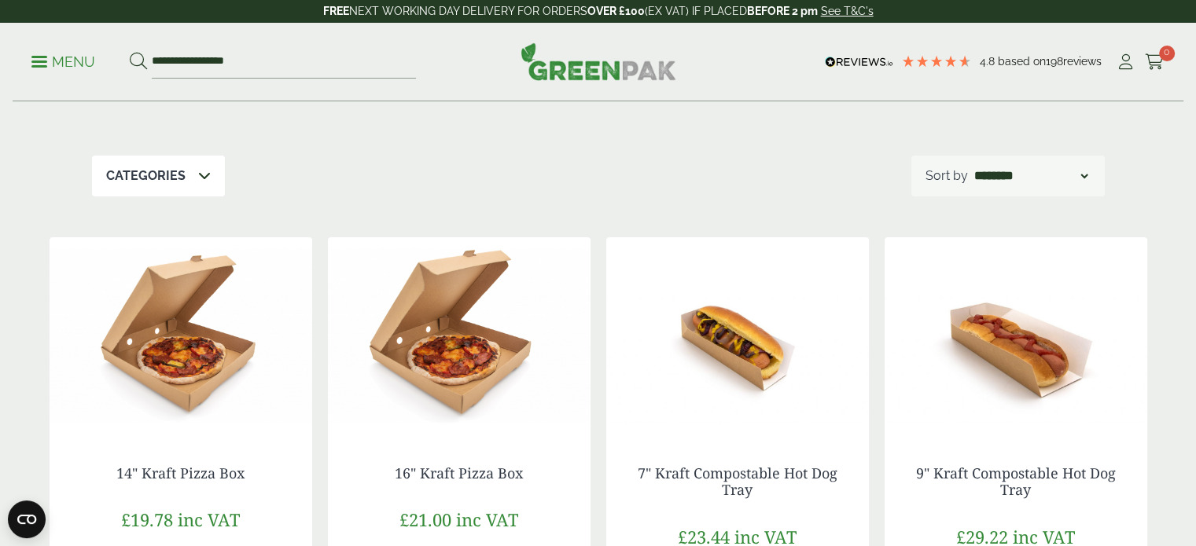
scroll to position [239, 0]
